Goal: Find specific page/section: Find specific page/section

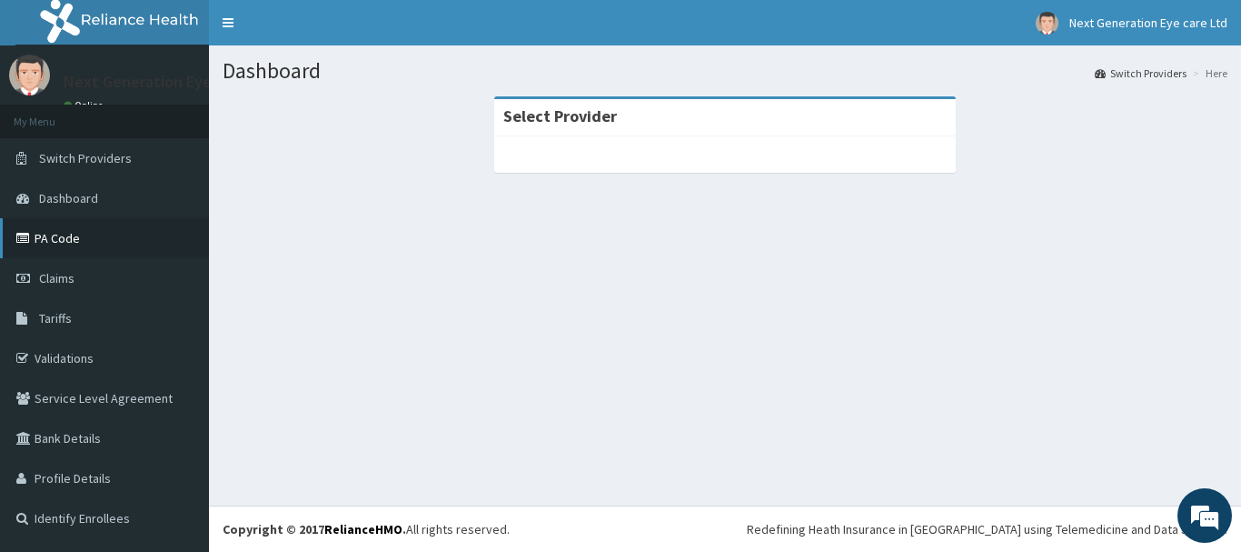
click at [105, 237] on link "PA Code" at bounding box center [104, 238] width 209 height 40
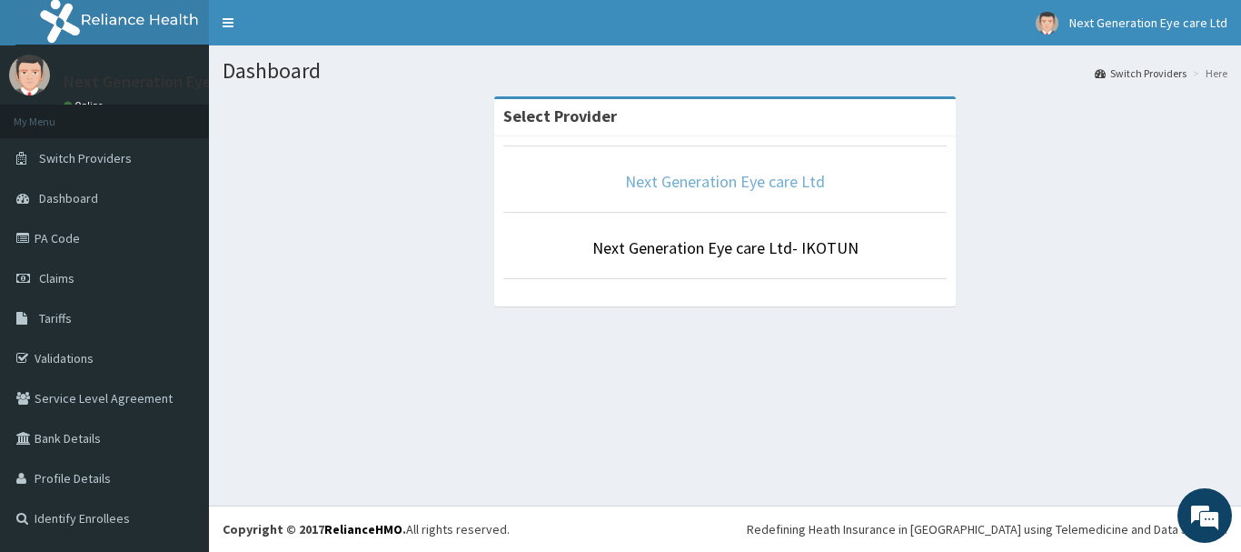
click at [699, 183] on link "Next Generation Eye care Ltd" at bounding box center [725, 181] width 200 height 21
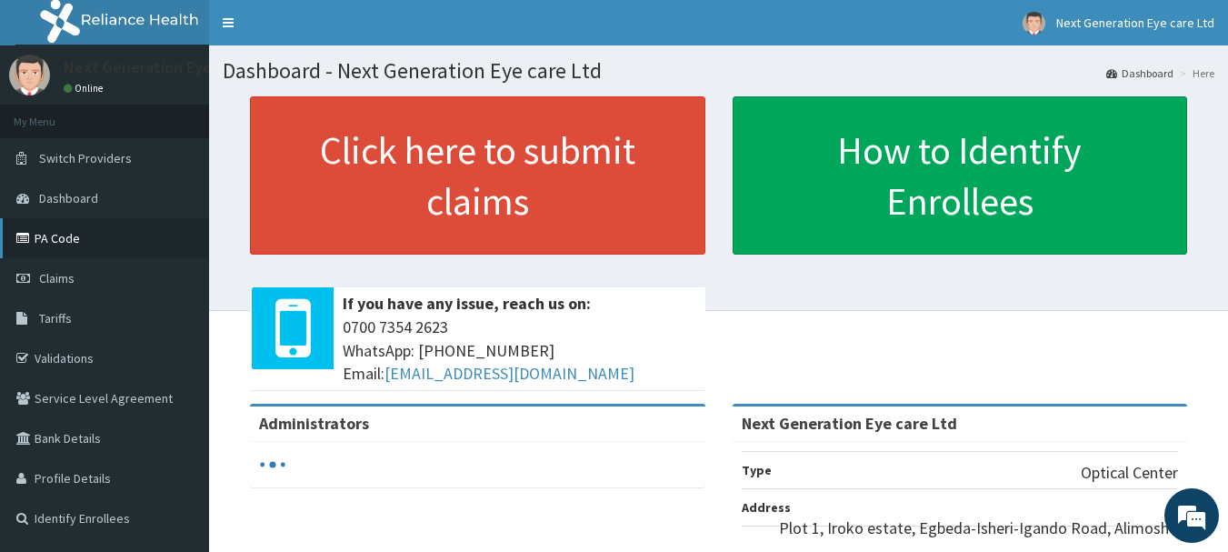
click at [91, 235] on link "PA Code" at bounding box center [104, 238] width 209 height 40
